Goal: Information Seeking & Learning: Learn about a topic

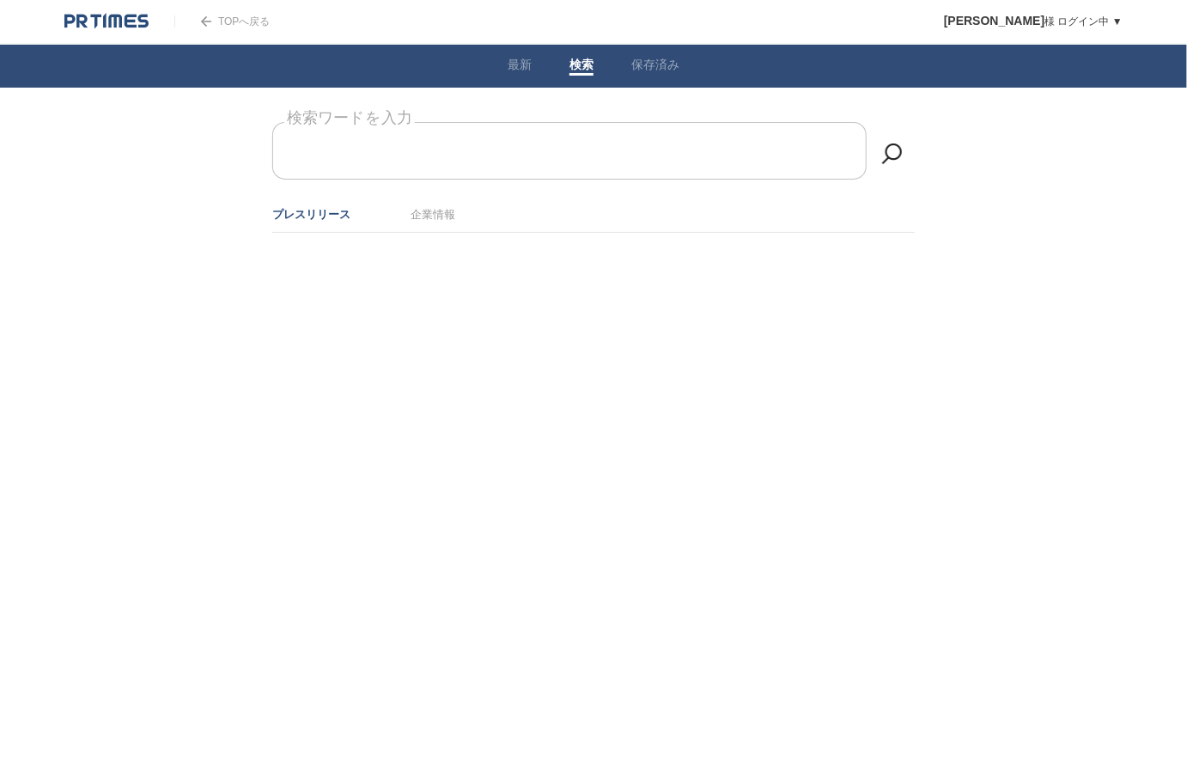
click at [535, 143] on input "検索ワードを入力" at bounding box center [569, 151] width 594 height 58
type input "物流"
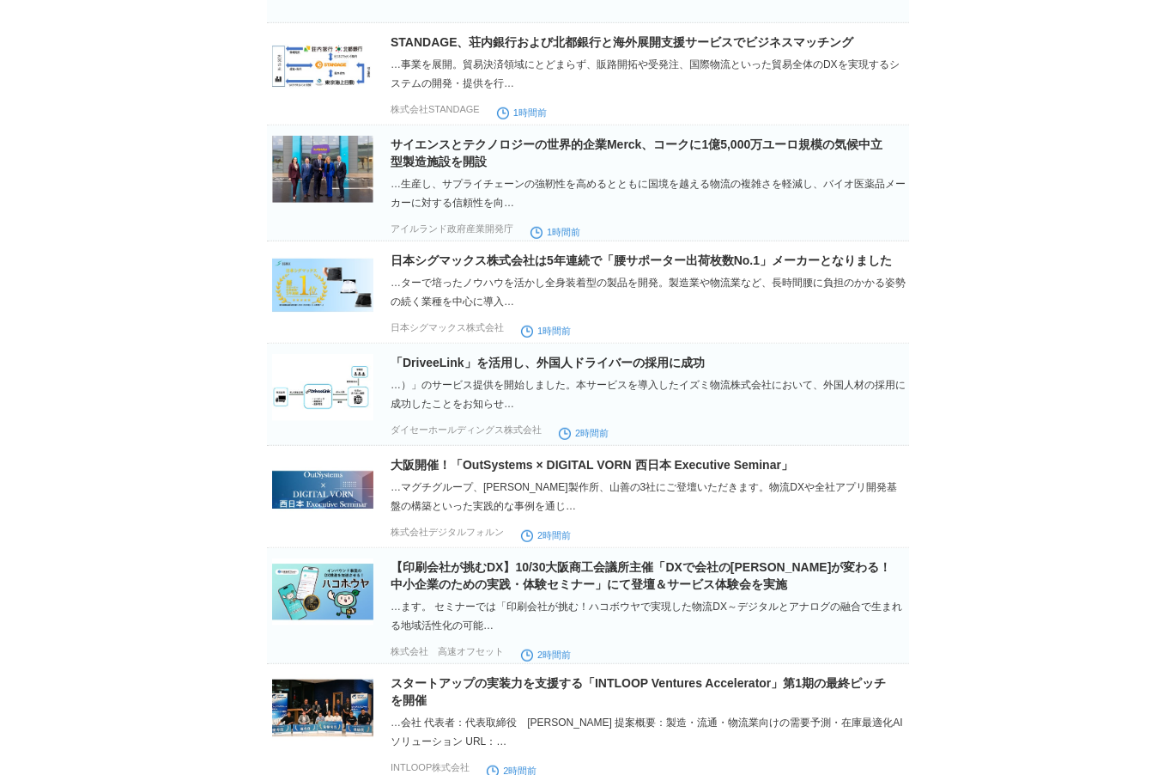
scroll to position [1717, 0]
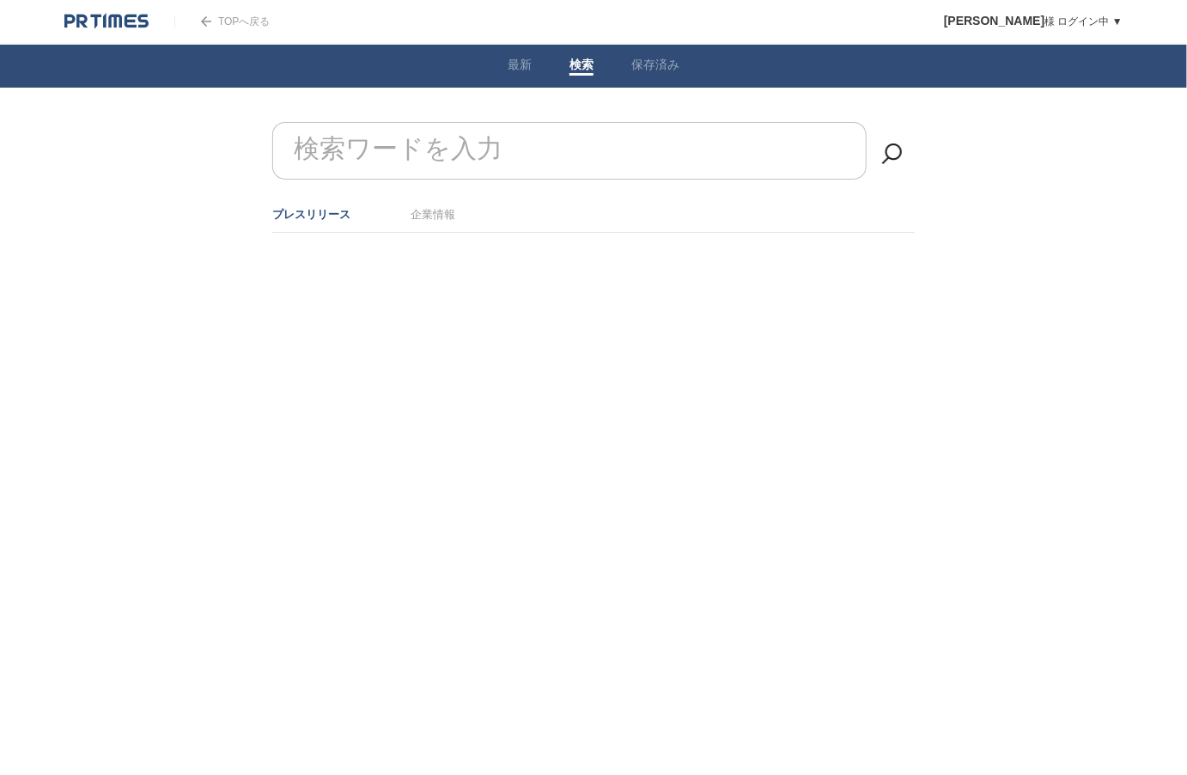
click at [495, 122] on form "検索ワードを入力" at bounding box center [593, 122] width 642 height 0
type input "物流"
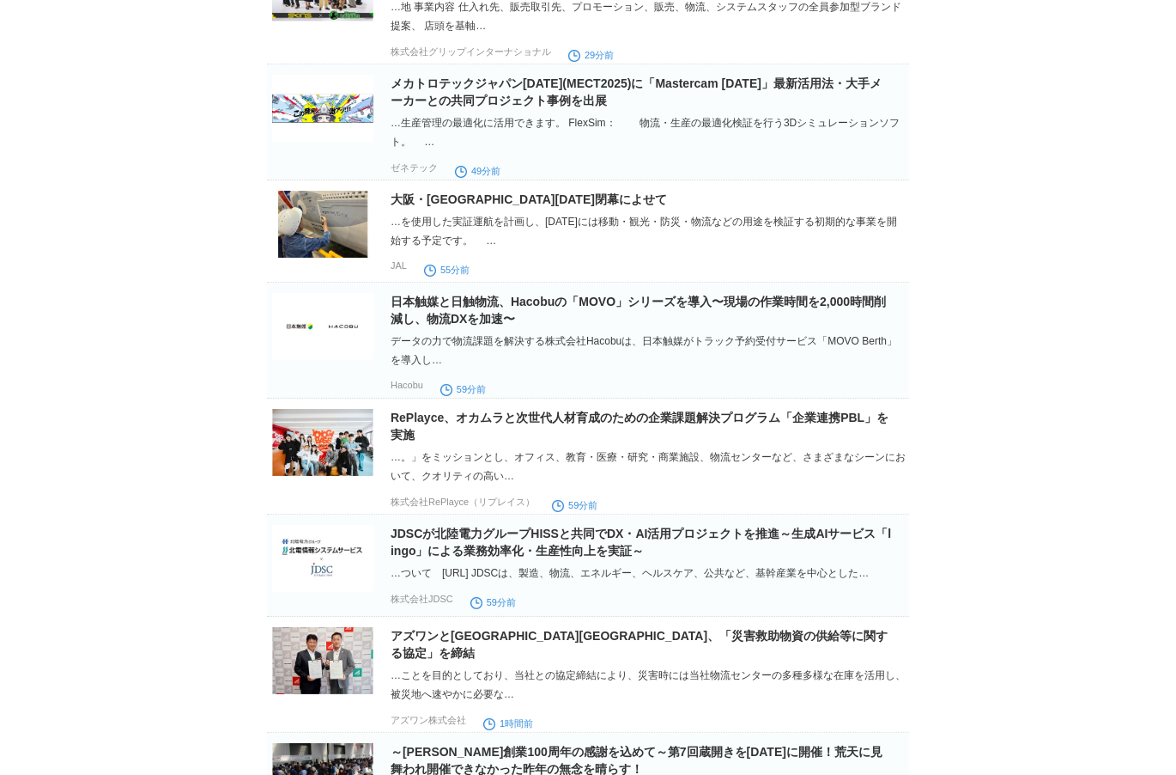
scroll to position [343, 0]
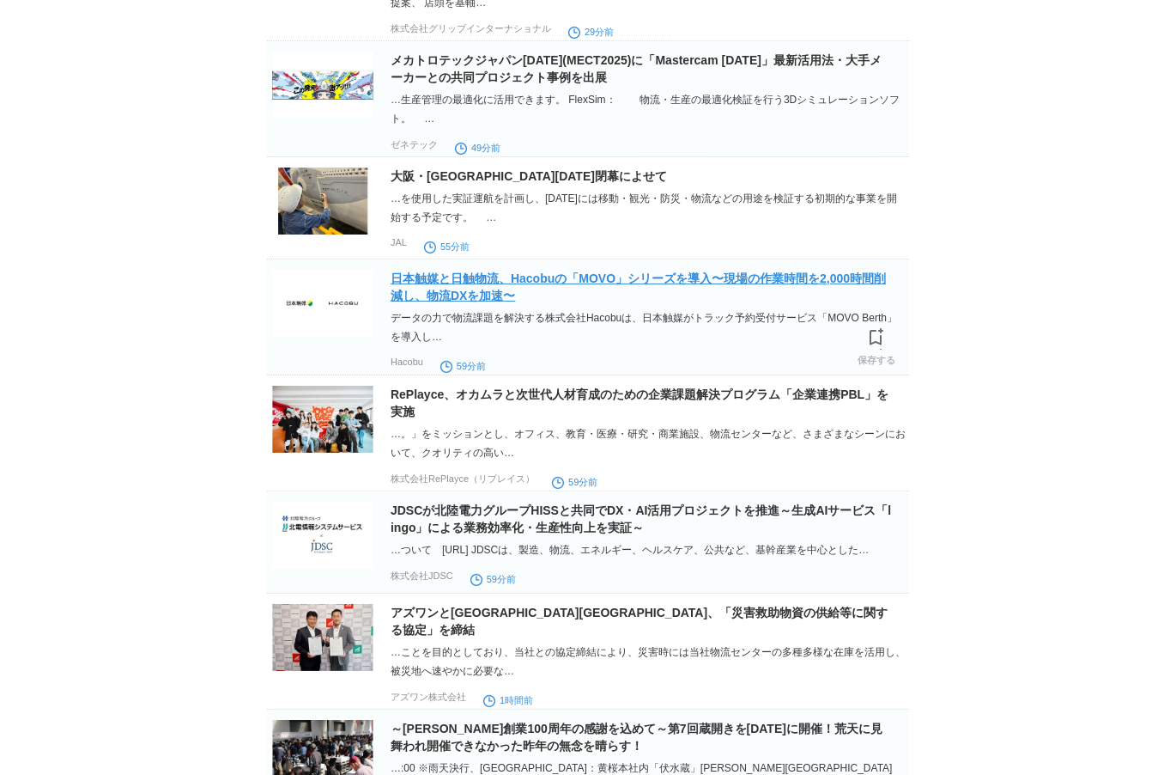
click at [847, 279] on link "​​日本触媒と日触物流、Hacobuの「MOVO」シリーズを導入​〜現場の作業時間を2,000時間削減し、物流DXを加速〜" at bounding box center [638, 286] width 495 height 31
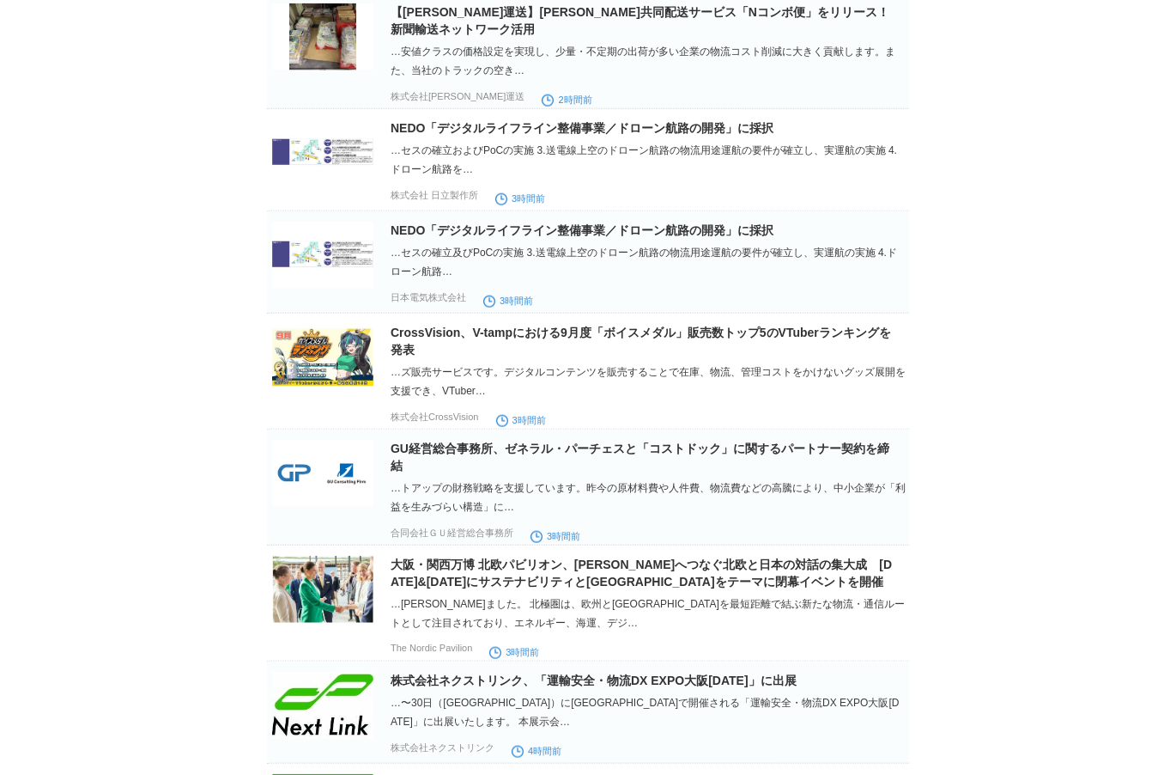
scroll to position [2396, 0]
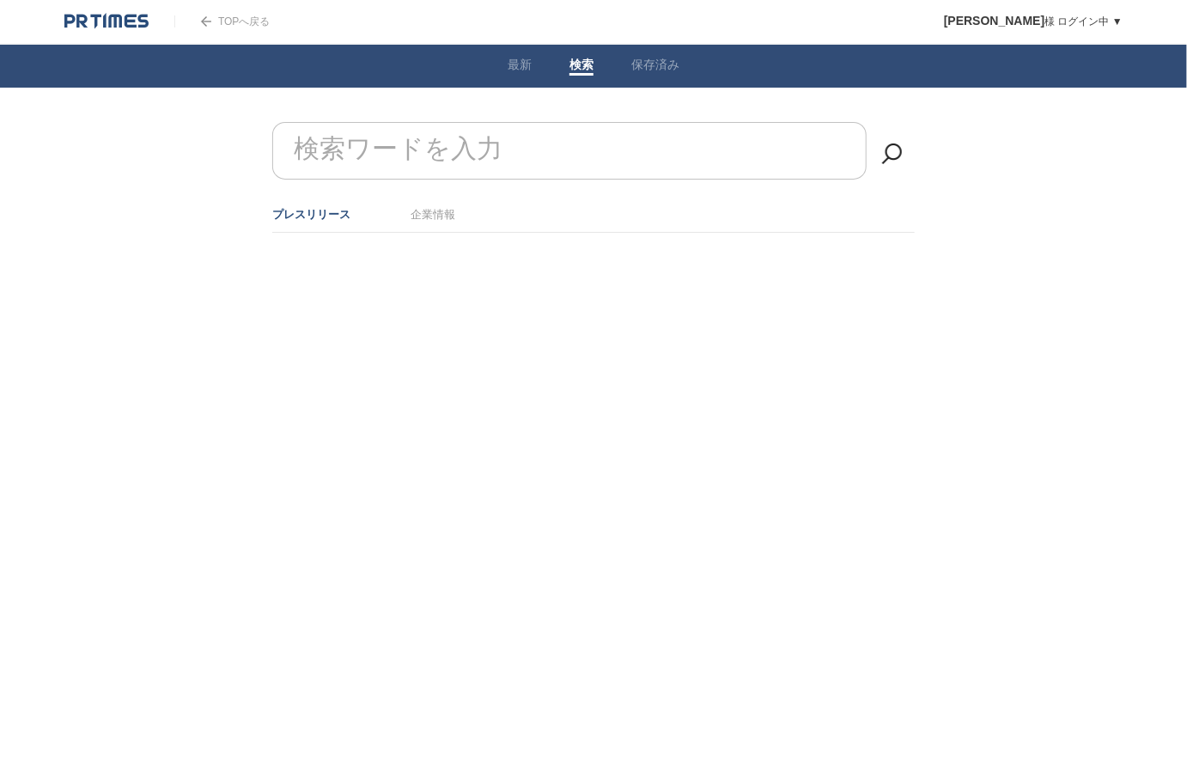
click at [483, 122] on form "検索ワードを入力" at bounding box center [593, 122] width 642 height 0
type input "物流"
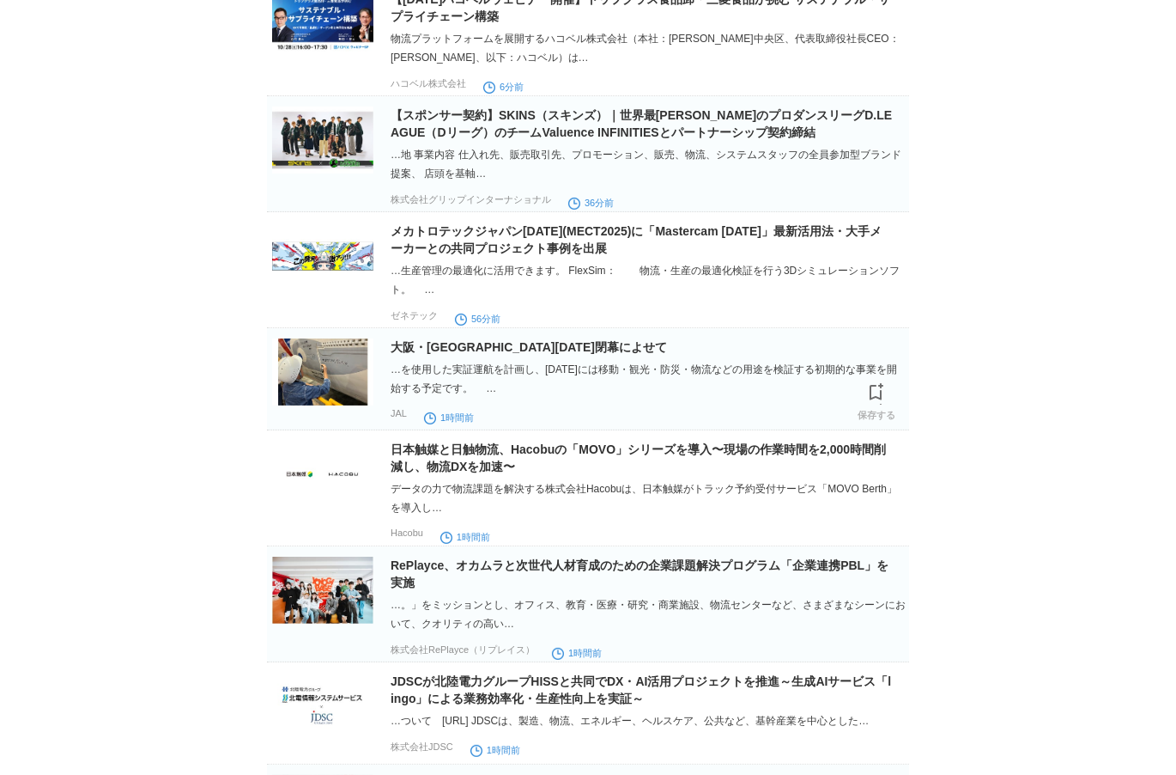
scroll to position [550, 0]
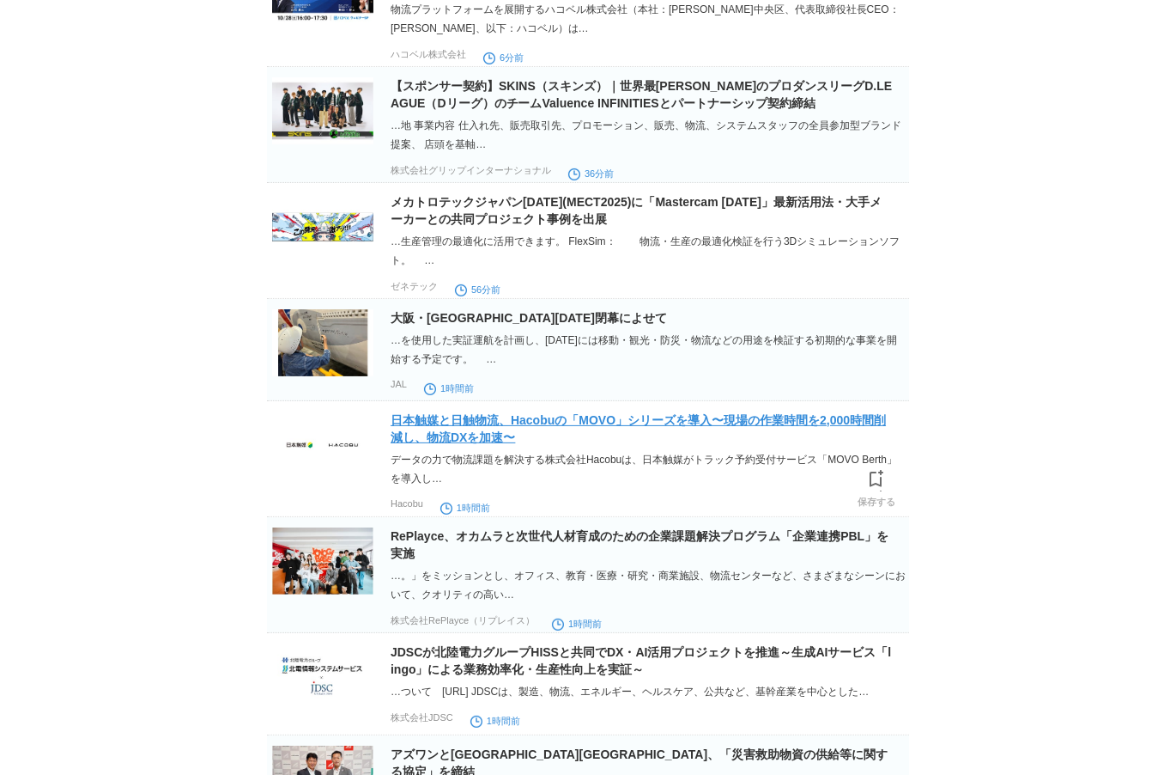
click at [778, 441] on link "​​日本触媒と日触物流、Hacobuの「MOVO」シリーズを導入​〜現場の作業時間を2,000時間削減し、物流DXを加速〜" at bounding box center [638, 428] width 495 height 31
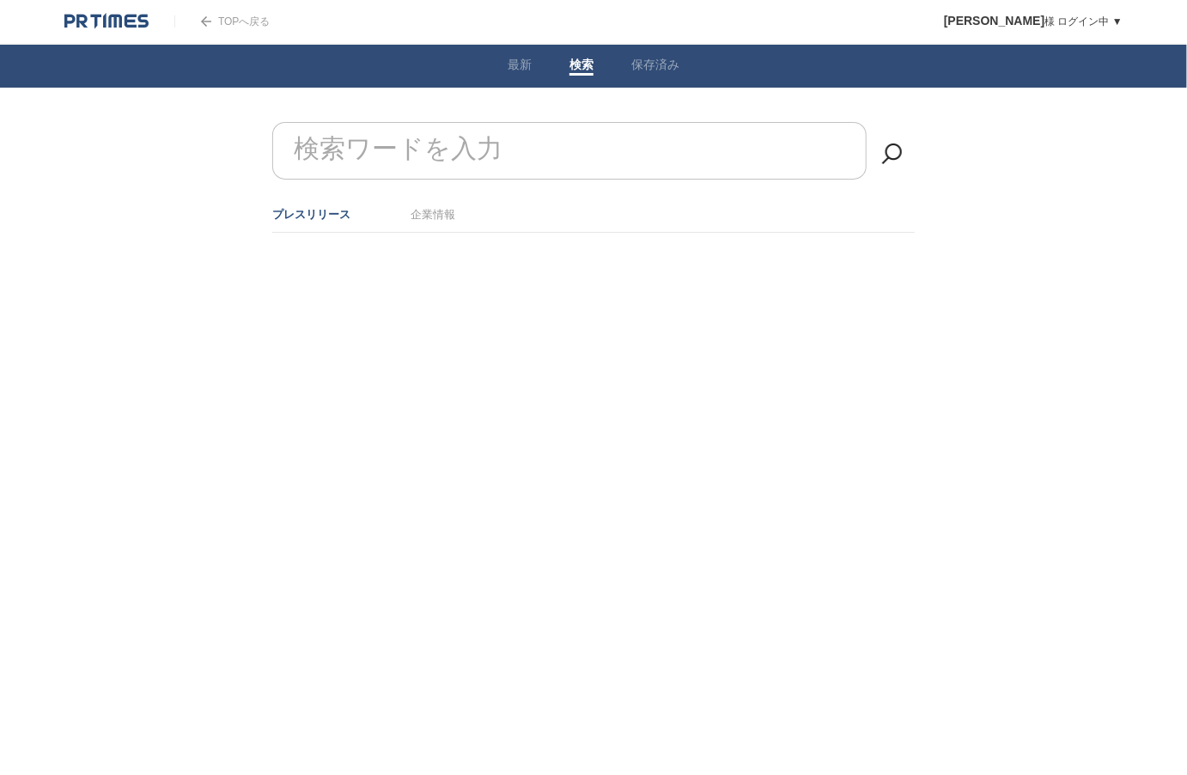
click at [855, 32] on header "TOPへ戻る 奥田岳人 様 ログイン中 ▼ プレスリリース受信設定 フォロー 除外リスト アカウント設定 閲覧履歴 退会手続き PR TIMESサイトへ戻る …" at bounding box center [593, 22] width 1187 height 45
click at [1062, 177] on body "TOPへ戻る 奥田岳人 様 ログイン中 ▼ プレスリリース受信設定 フォロー 除外リスト アカウント設定 閲覧履歴 退会手続き PR TIMESサイトへ戻る …" at bounding box center [593, 159] width 1187 height 319
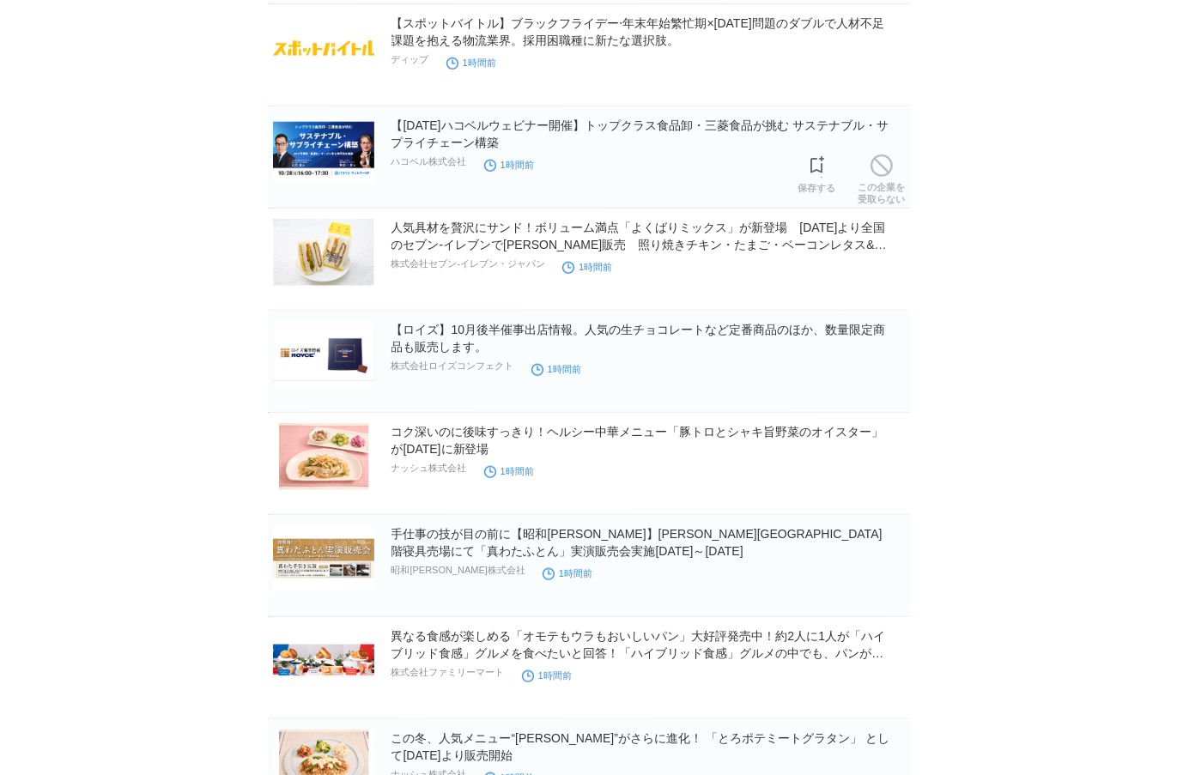
scroll to position [1515, 0]
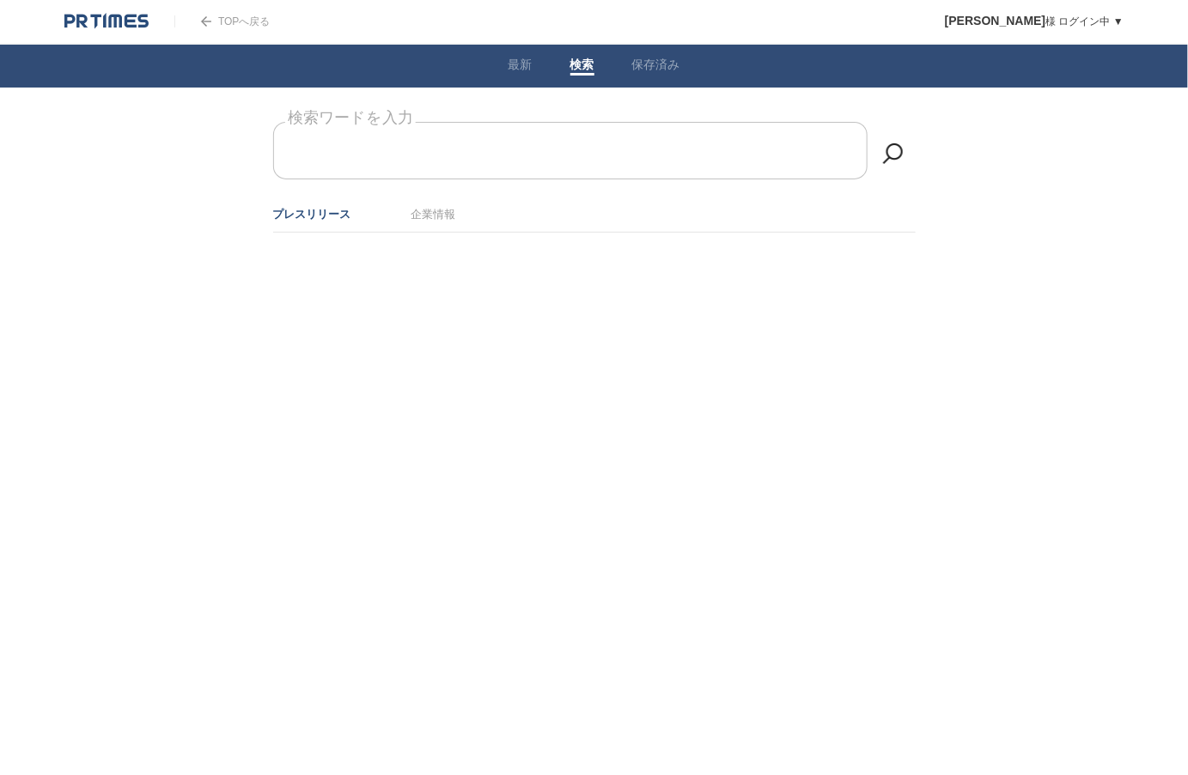
click at [471, 122] on form "検索ワードを入力" at bounding box center [594, 122] width 642 height 0
type input "物流"
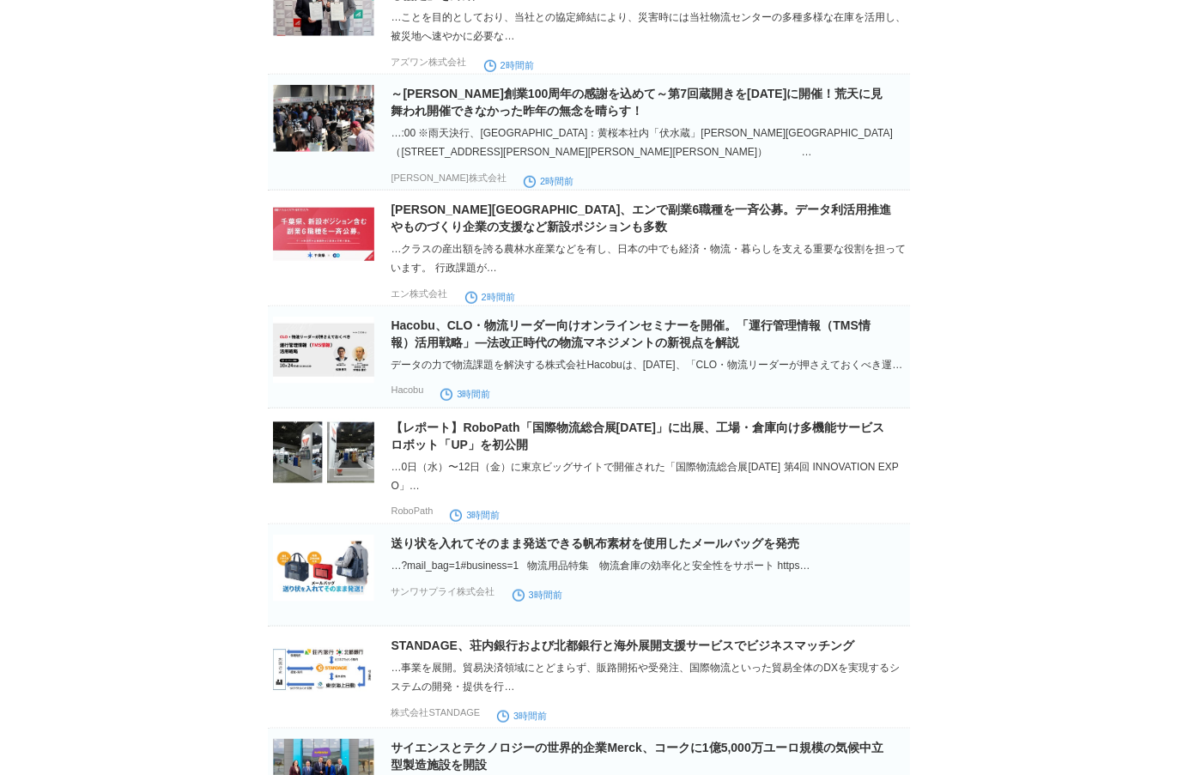
scroll to position [1786, 0]
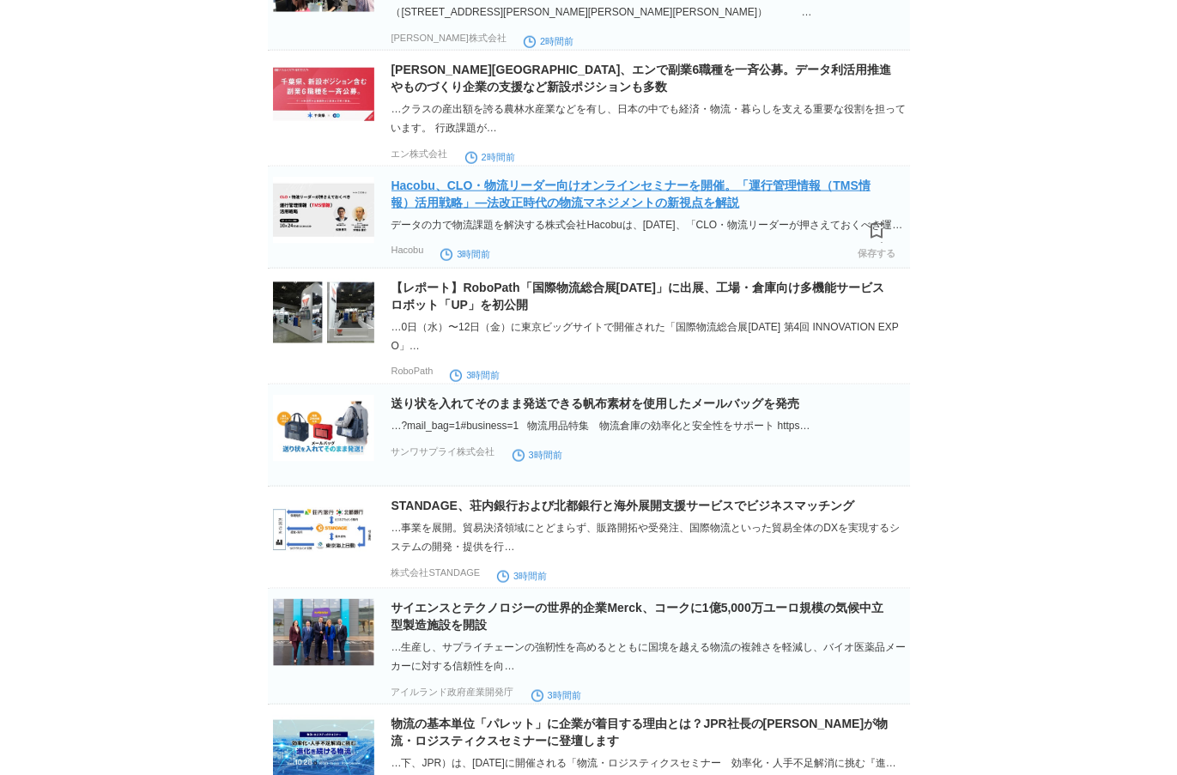
click at [525, 210] on link "Hacobu、CLO・物流リーダー向けオンラインセミナーを開催。「運行管理情報（TMS情報）活用戦略」―法改正時代の物流マネジメントの新視点を解説" at bounding box center [631, 194] width 479 height 31
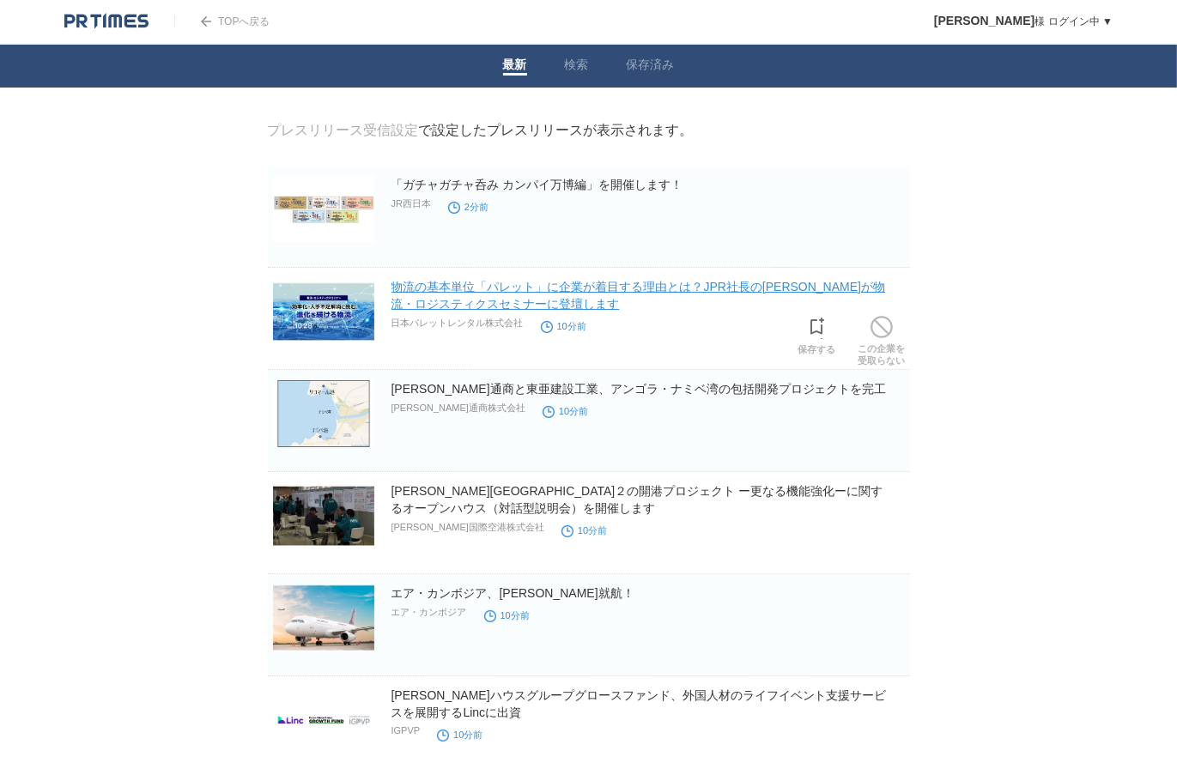
click at [720, 287] on link "物流の基本単位「パレット」に企業が着目する理由とは？JPR社長の[PERSON_NAME]が物流・ロジスティクスセミナーに登壇します" at bounding box center [639, 295] width 495 height 31
